Goal: Check status

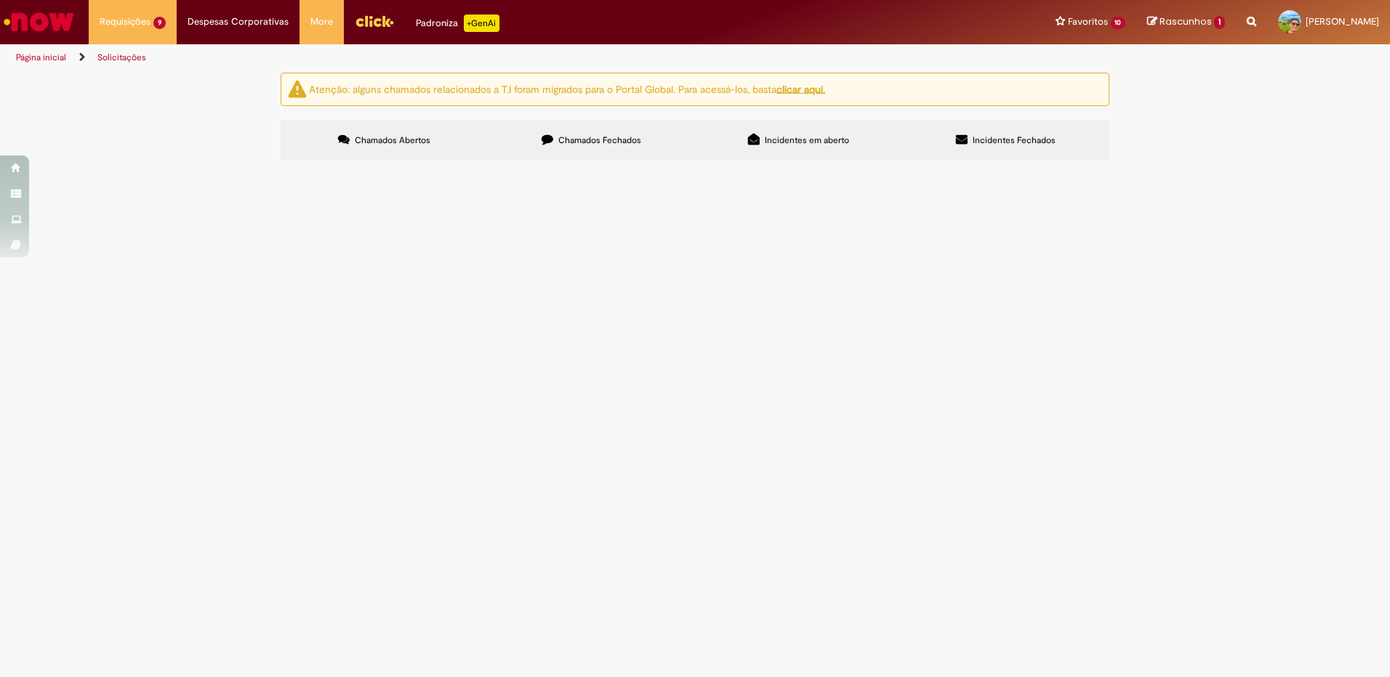
click at [0, 0] on span "Compra do eixo virabrequim do compressor de CO2 01" at bounding box center [0, 0] width 0 height 0
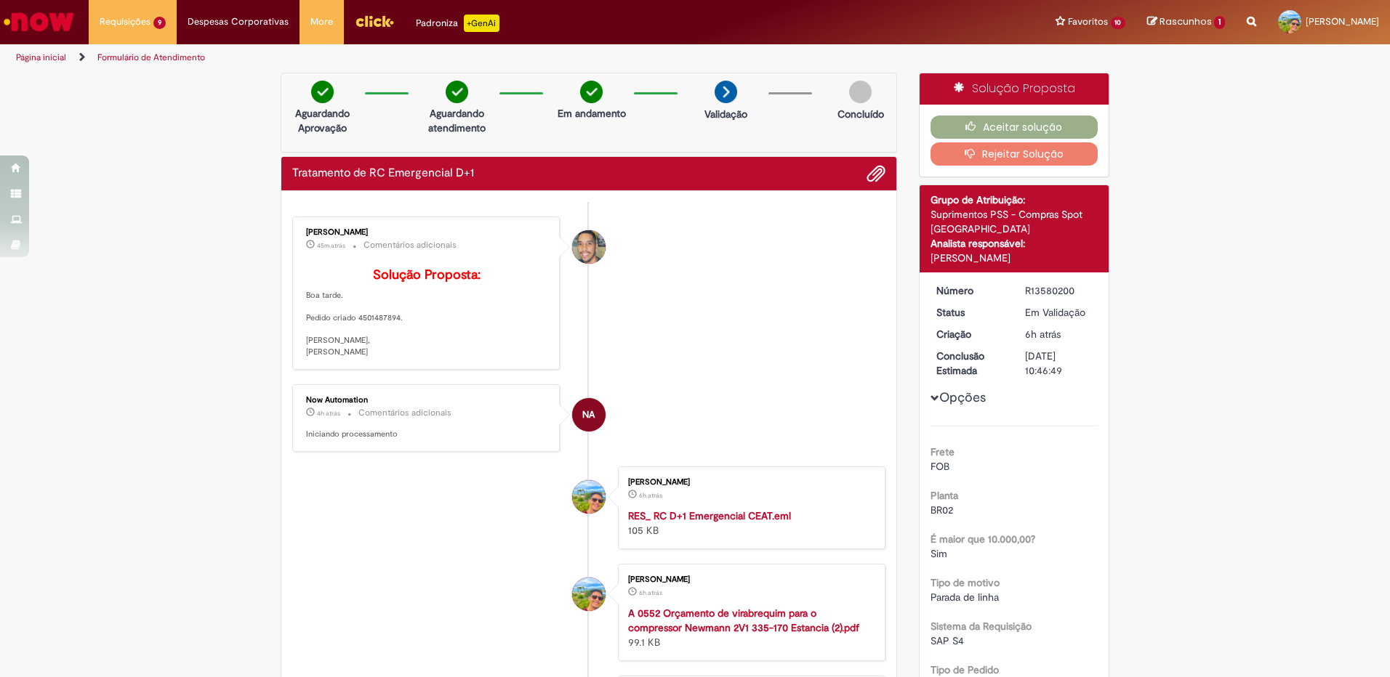
scroll to position [73, 0]
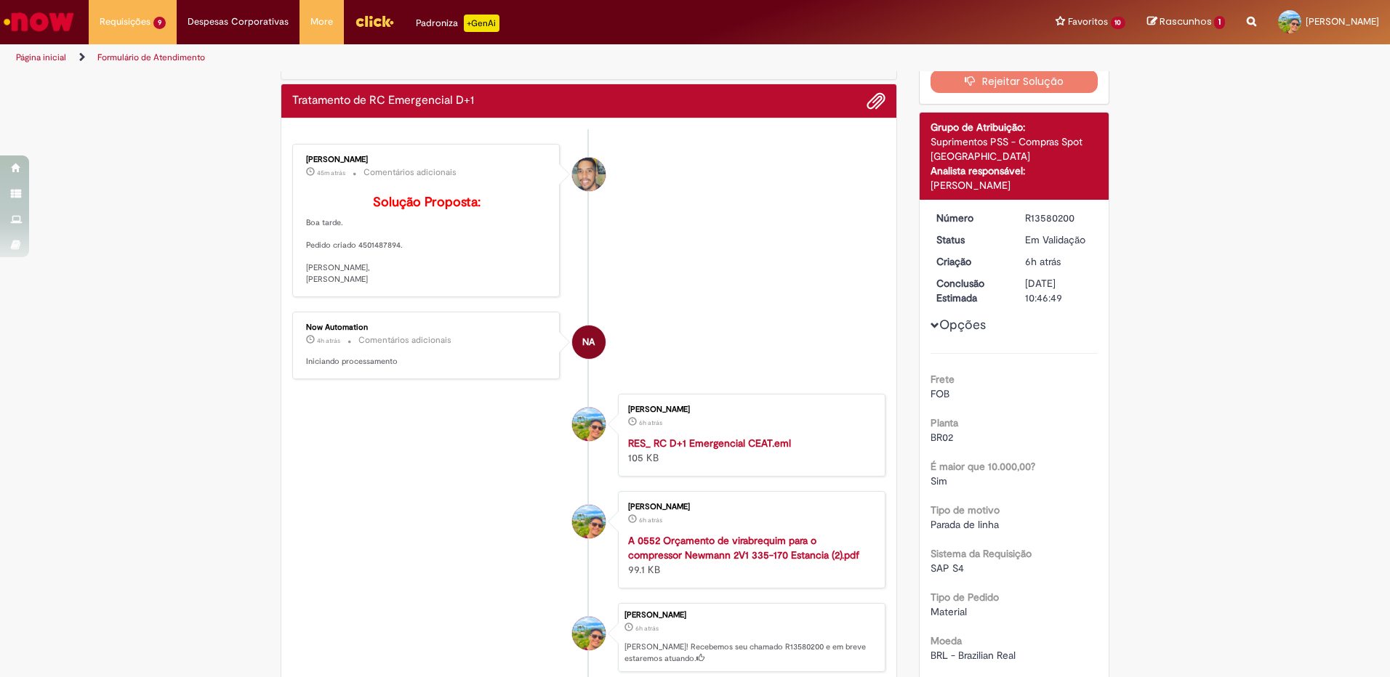
click at [368, 271] on p "Solução Proposta: Boa tarde. Pedido criado 4501487894. [PERSON_NAME], [PERSON_N…" at bounding box center [427, 241] width 242 height 90
copy p "4501487894"
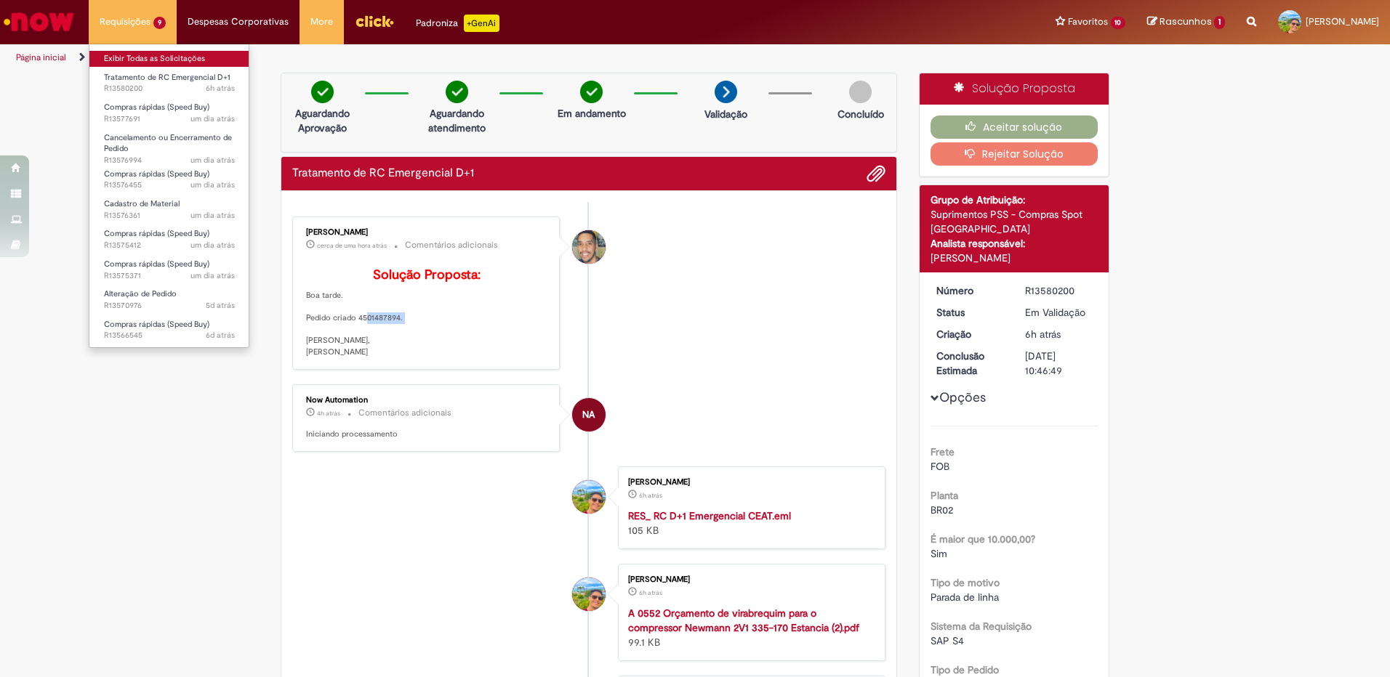
click at [154, 63] on link "Exibir Todas as Solicitações" at bounding box center [169, 59] width 160 height 16
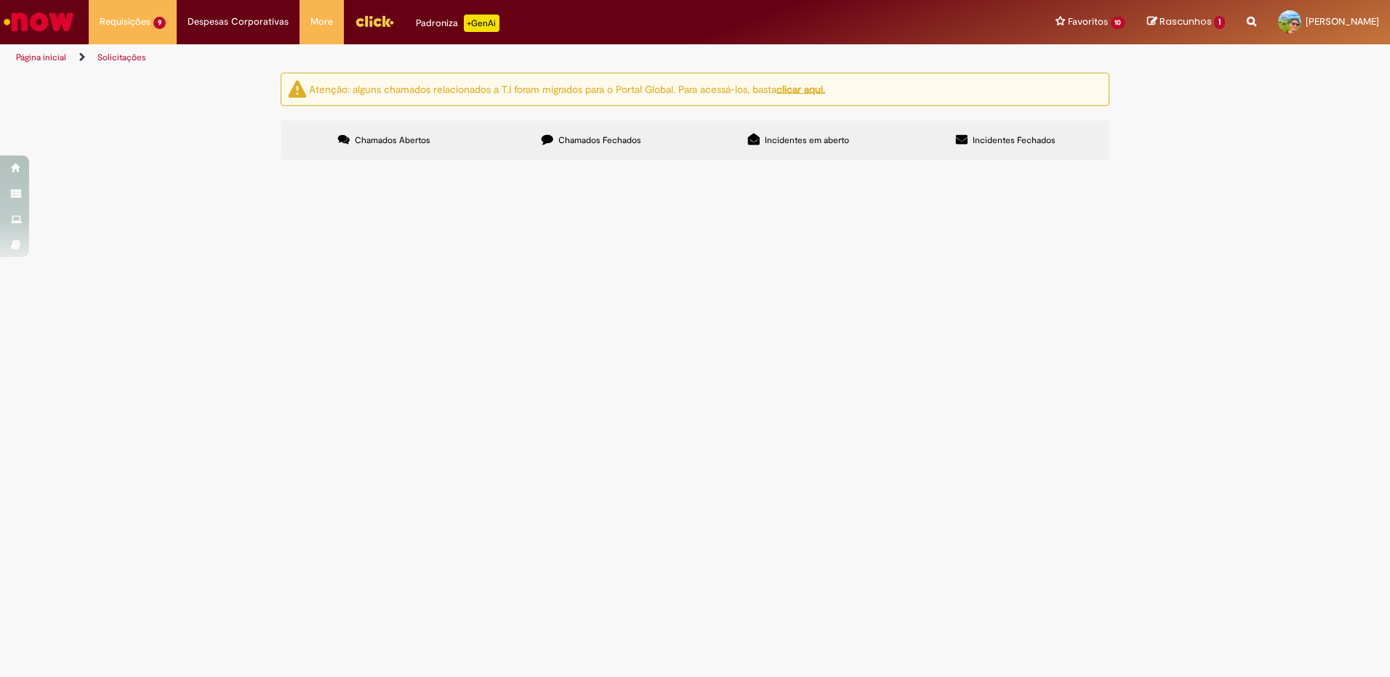
click at [0, 0] on span "Alteração de valor de pedido, conforme Anexo EM XLSX" at bounding box center [0, 0] width 0 height 0
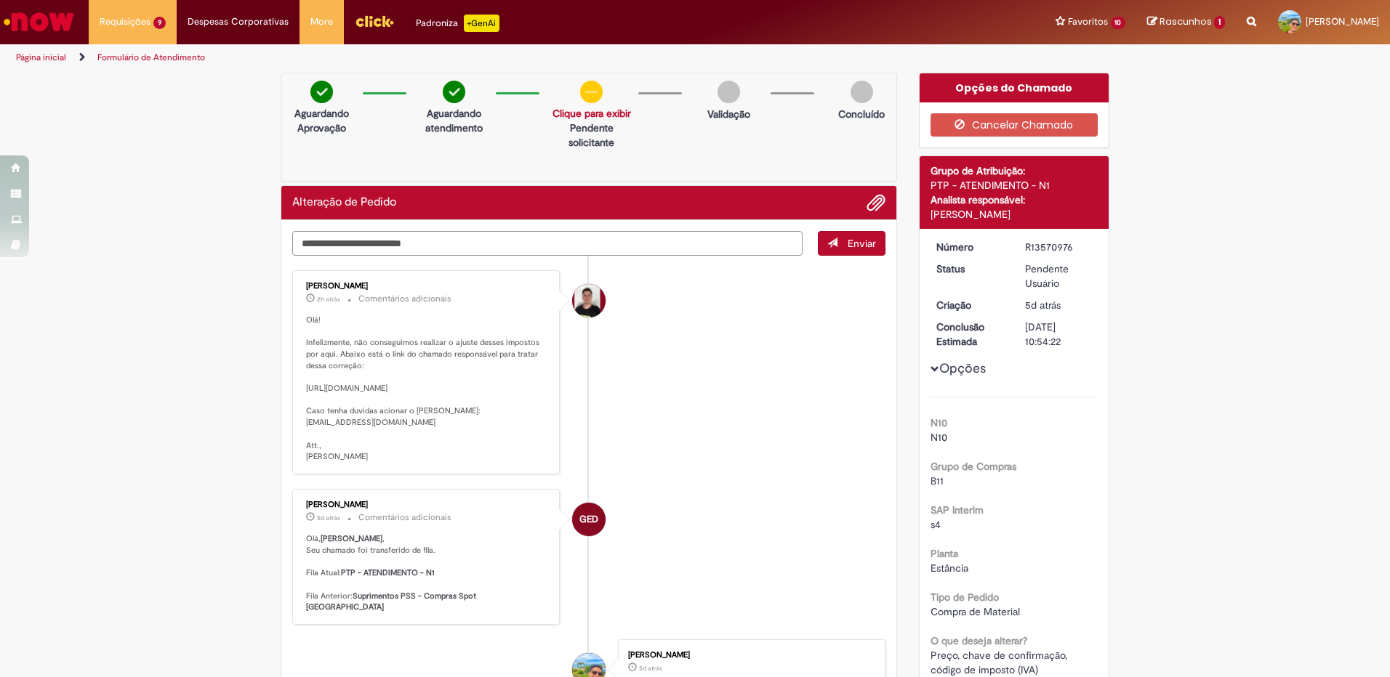
click at [512, 244] on textarea "Digite sua mensagem aqui..." at bounding box center [547, 243] width 510 height 25
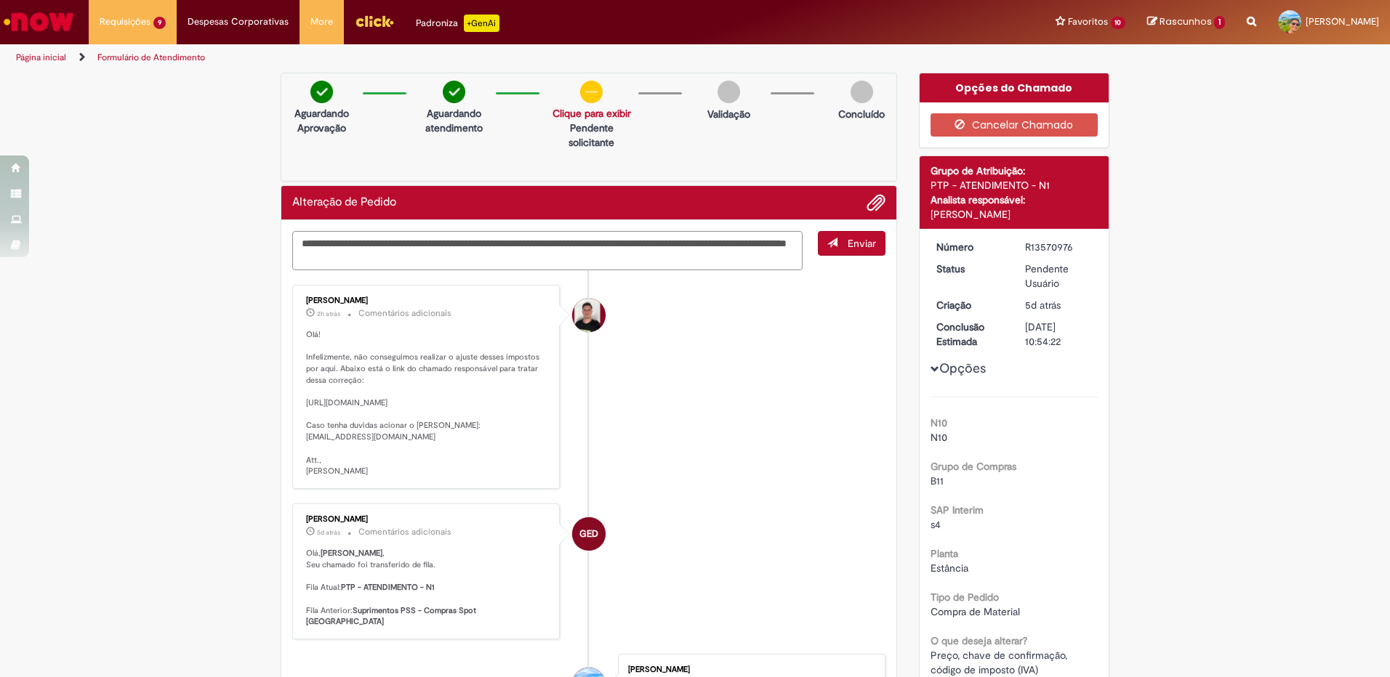
type textarea "**********"
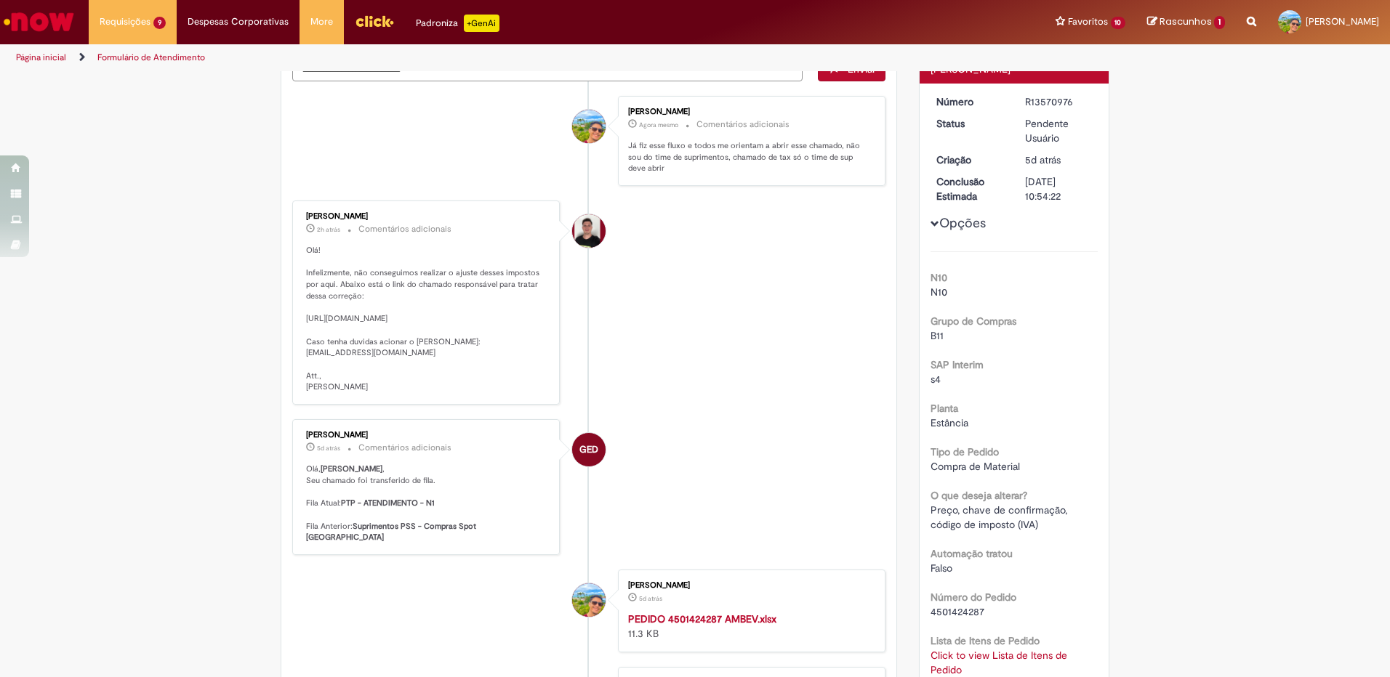
scroll to position [116, 0]
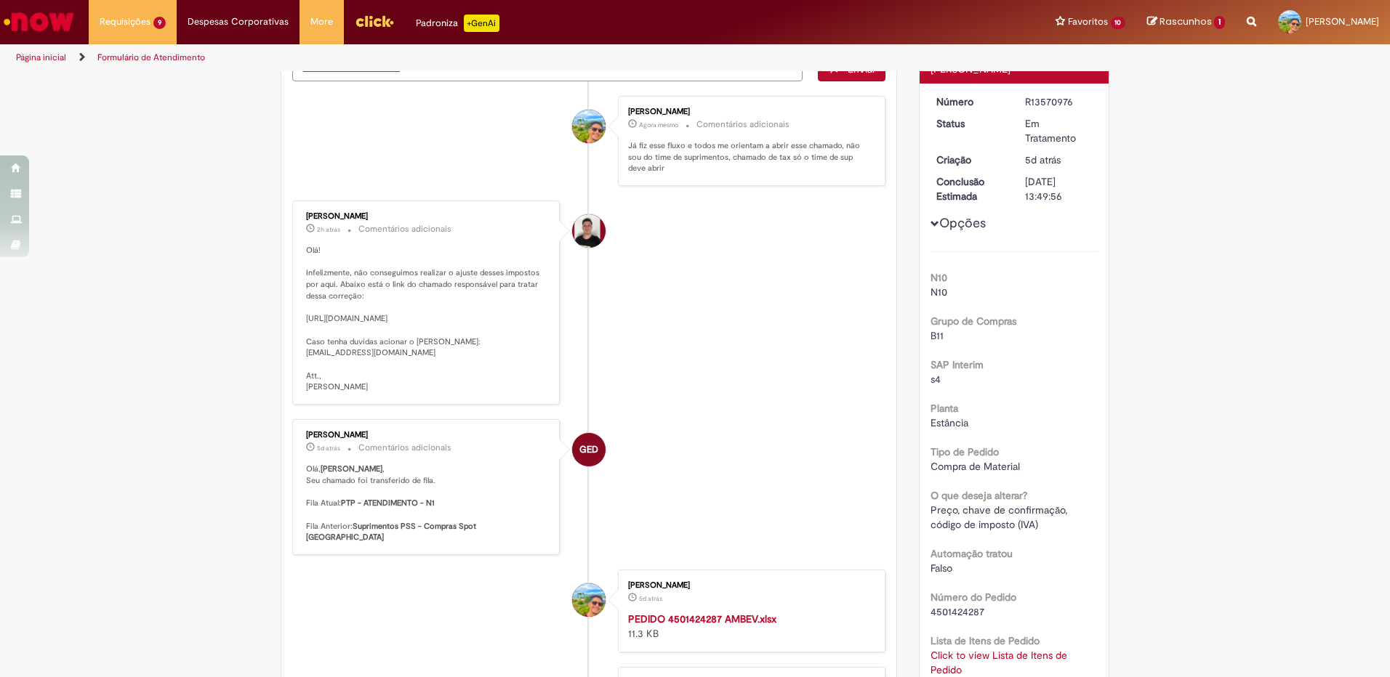
scroll to position [0, 0]
